Goal: Task Accomplishment & Management: Complete application form

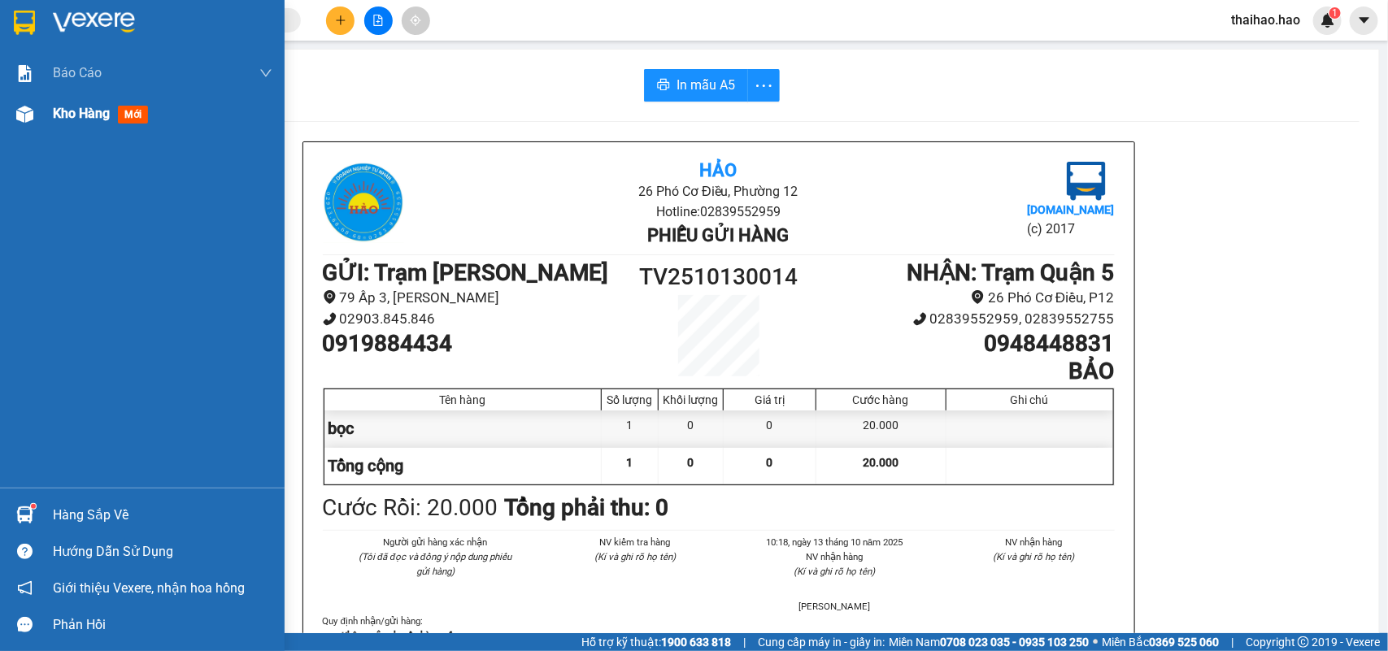
click at [137, 116] on span "mới" at bounding box center [133, 115] width 30 height 18
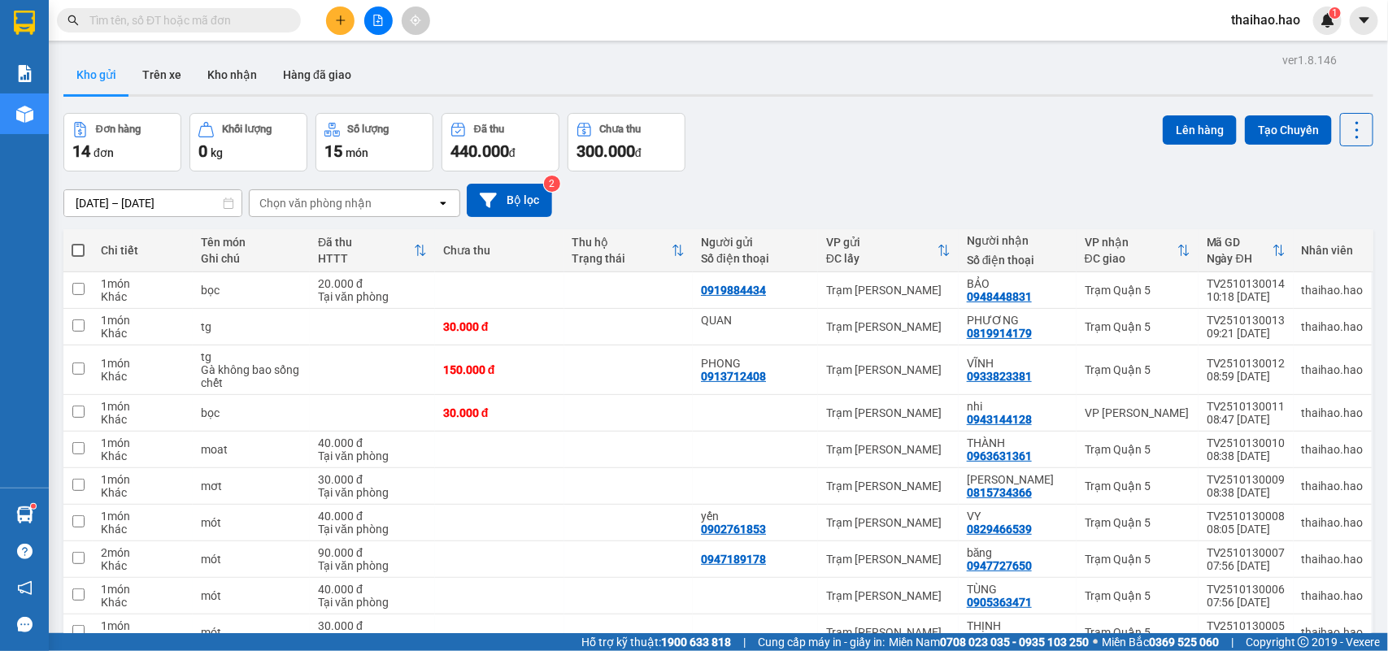
click at [107, 14] on input "text" at bounding box center [185, 20] width 192 height 18
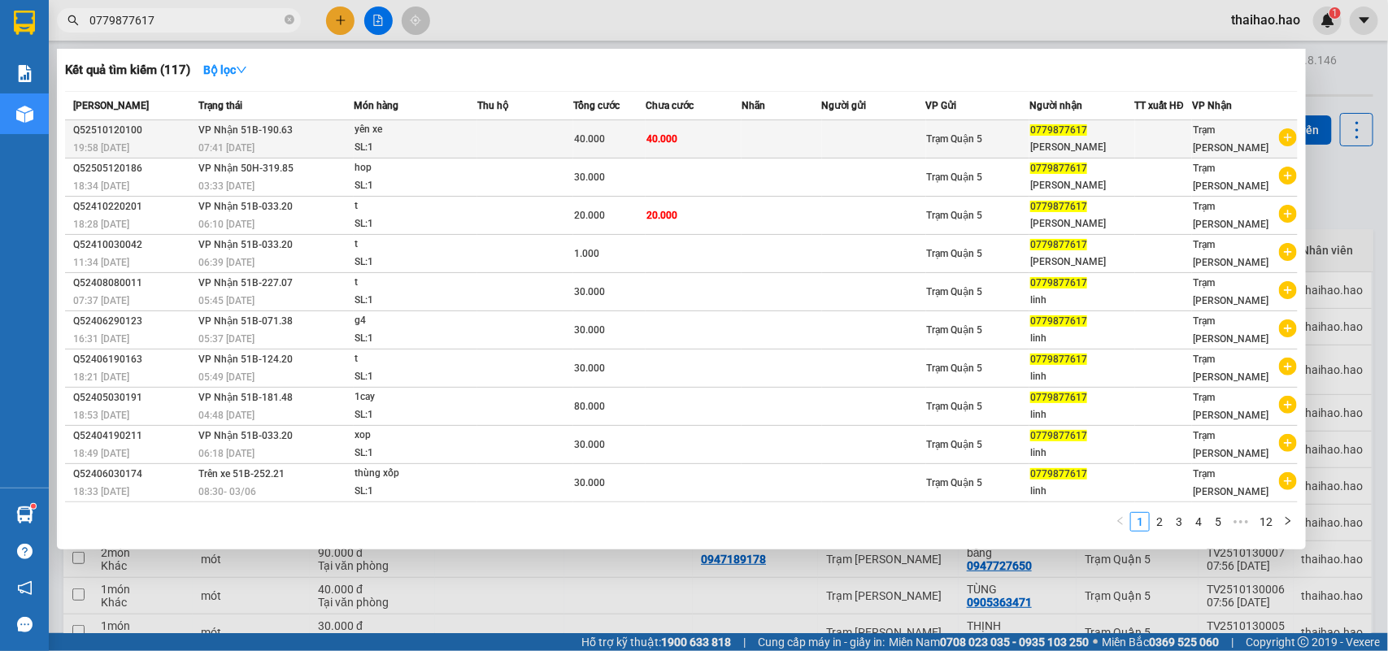
type input "0779877617"
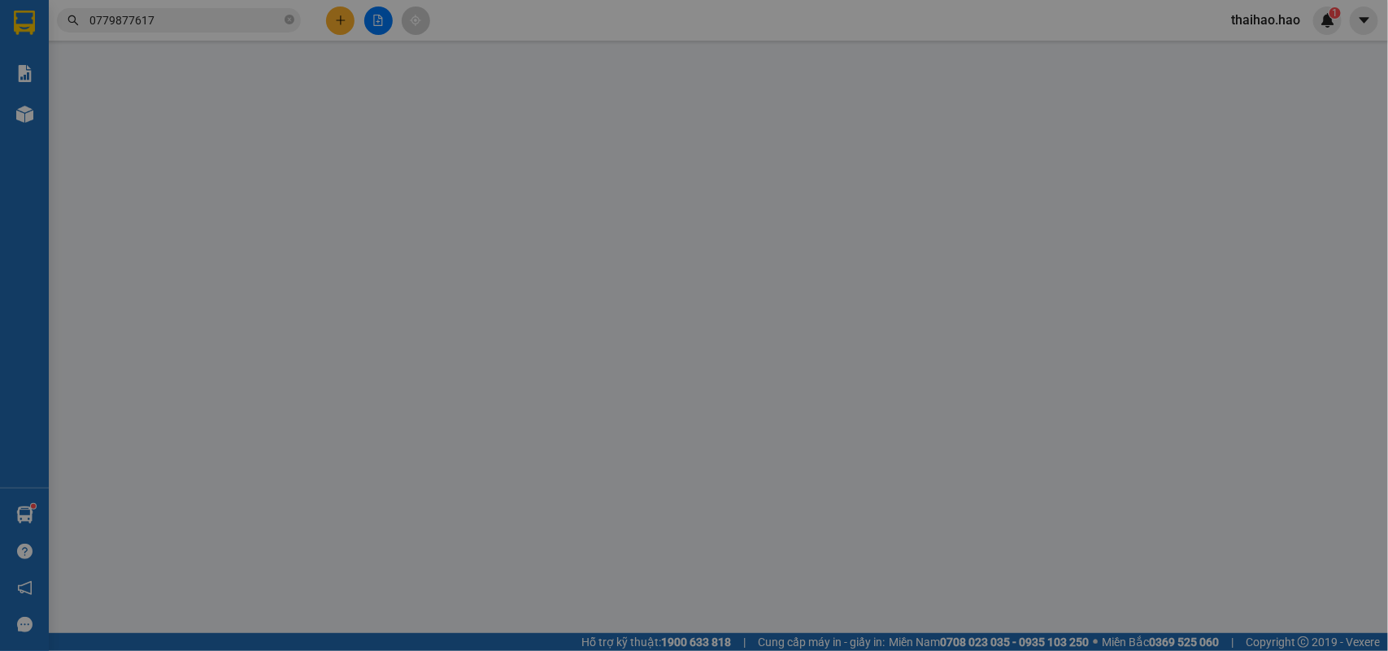
type input "0779877617"
type input "[PERSON_NAME]"
type input "40.000"
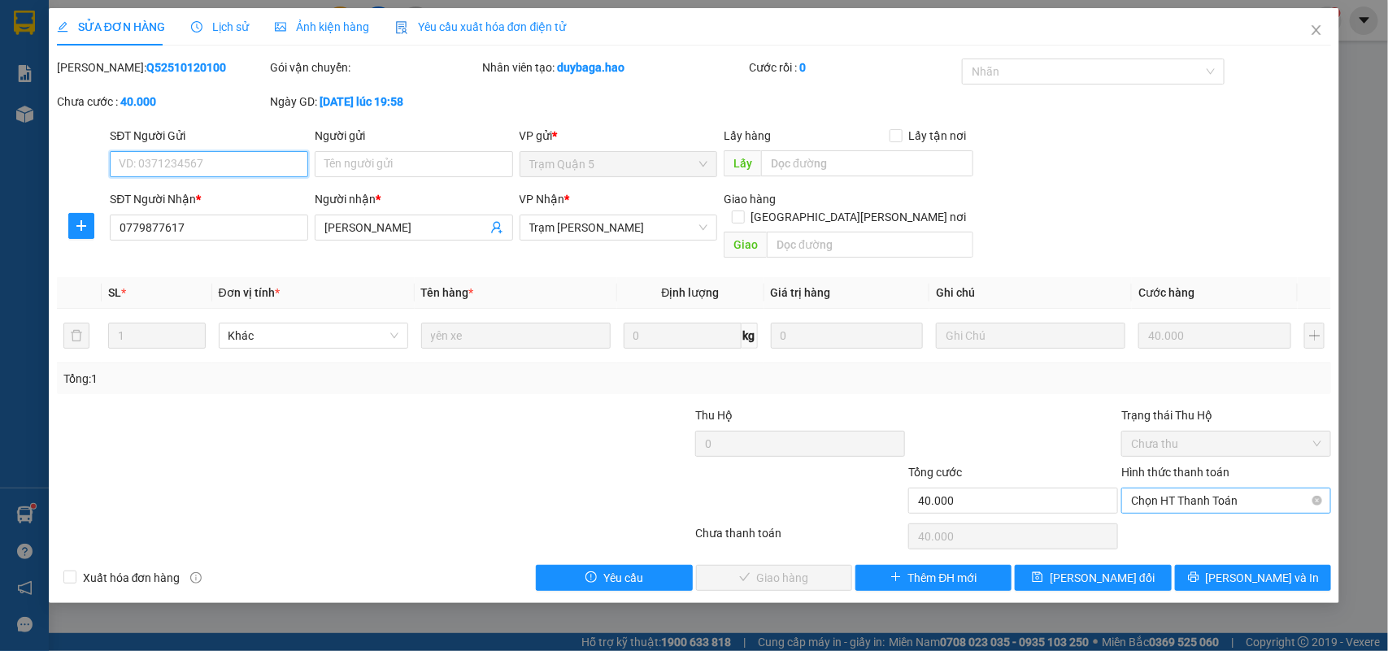
click at [1317, 489] on span "Chọn HT Thanh Toán" at bounding box center [1226, 501] width 190 height 24
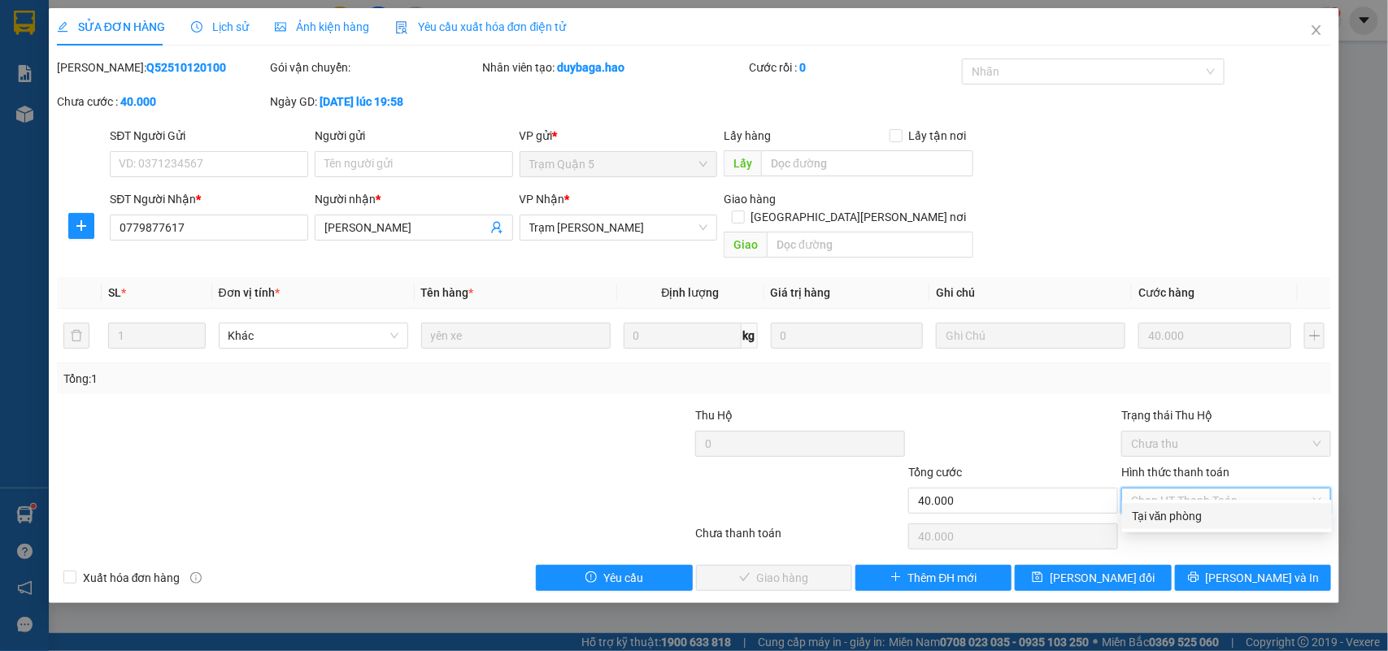
click at [1169, 516] on div "Tại văn phòng" at bounding box center [1227, 516] width 190 height 18
type input "0"
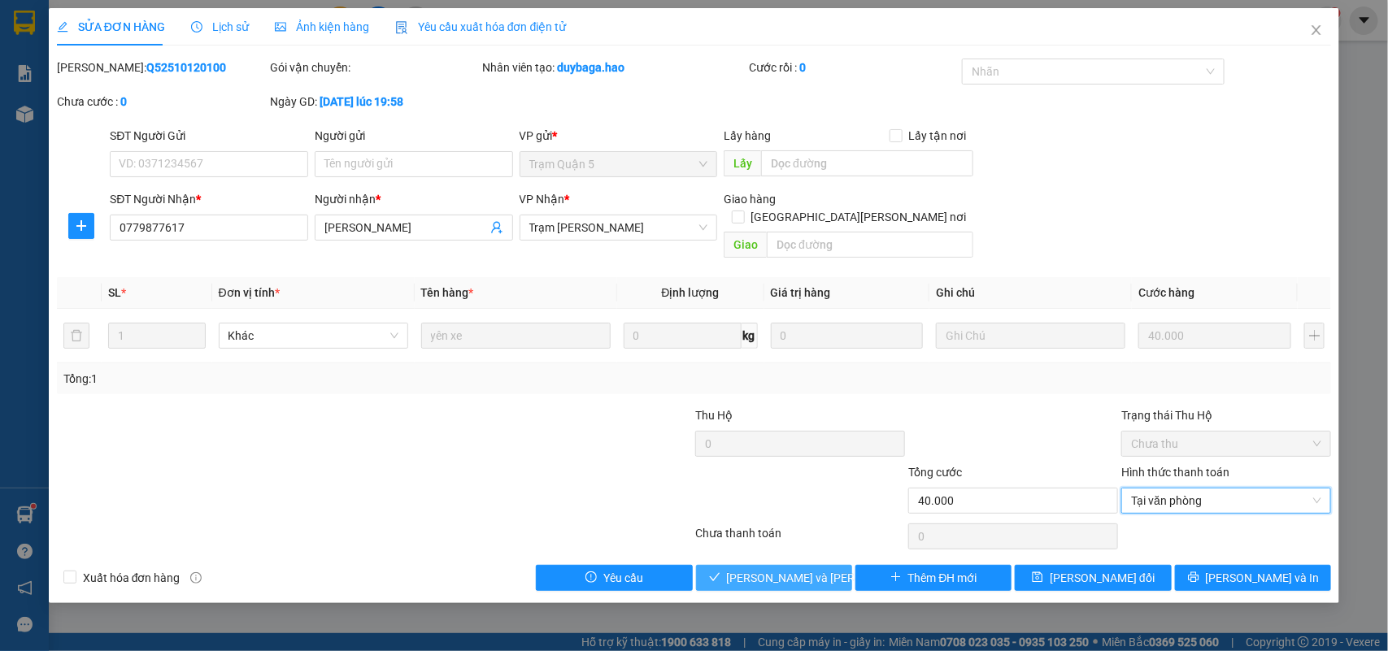
click at [745, 569] on span "[PERSON_NAME] và [PERSON_NAME] hàng" at bounding box center [837, 578] width 220 height 18
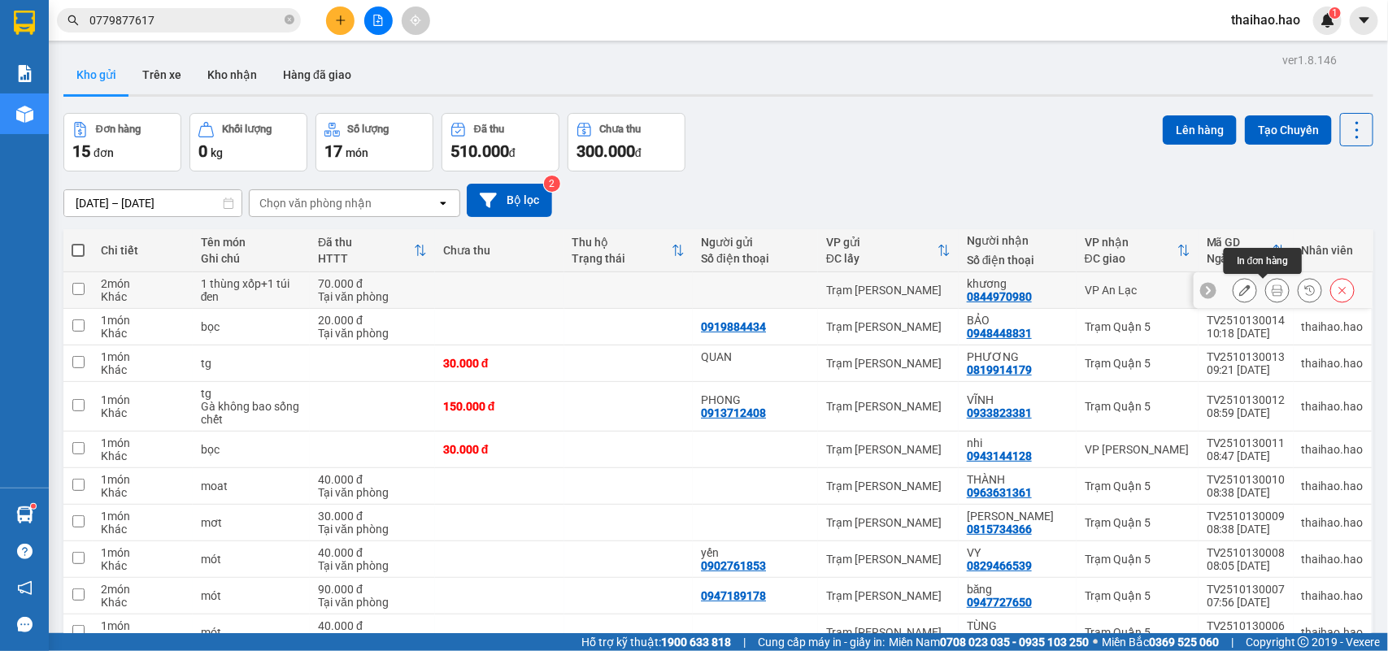
click at [1272, 294] on icon at bounding box center [1277, 290] width 11 height 11
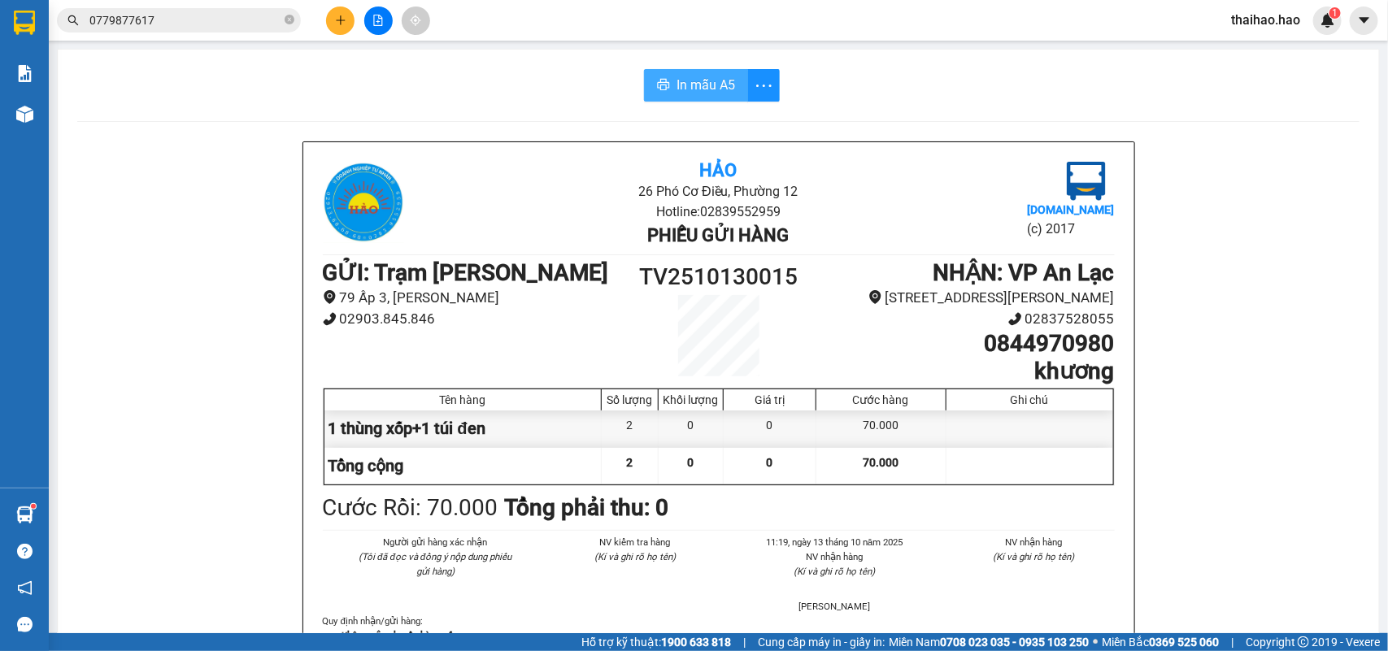
click at [709, 94] on span "In mẫu A5" at bounding box center [706, 85] width 59 height 20
